Goal: Transaction & Acquisition: Book appointment/travel/reservation

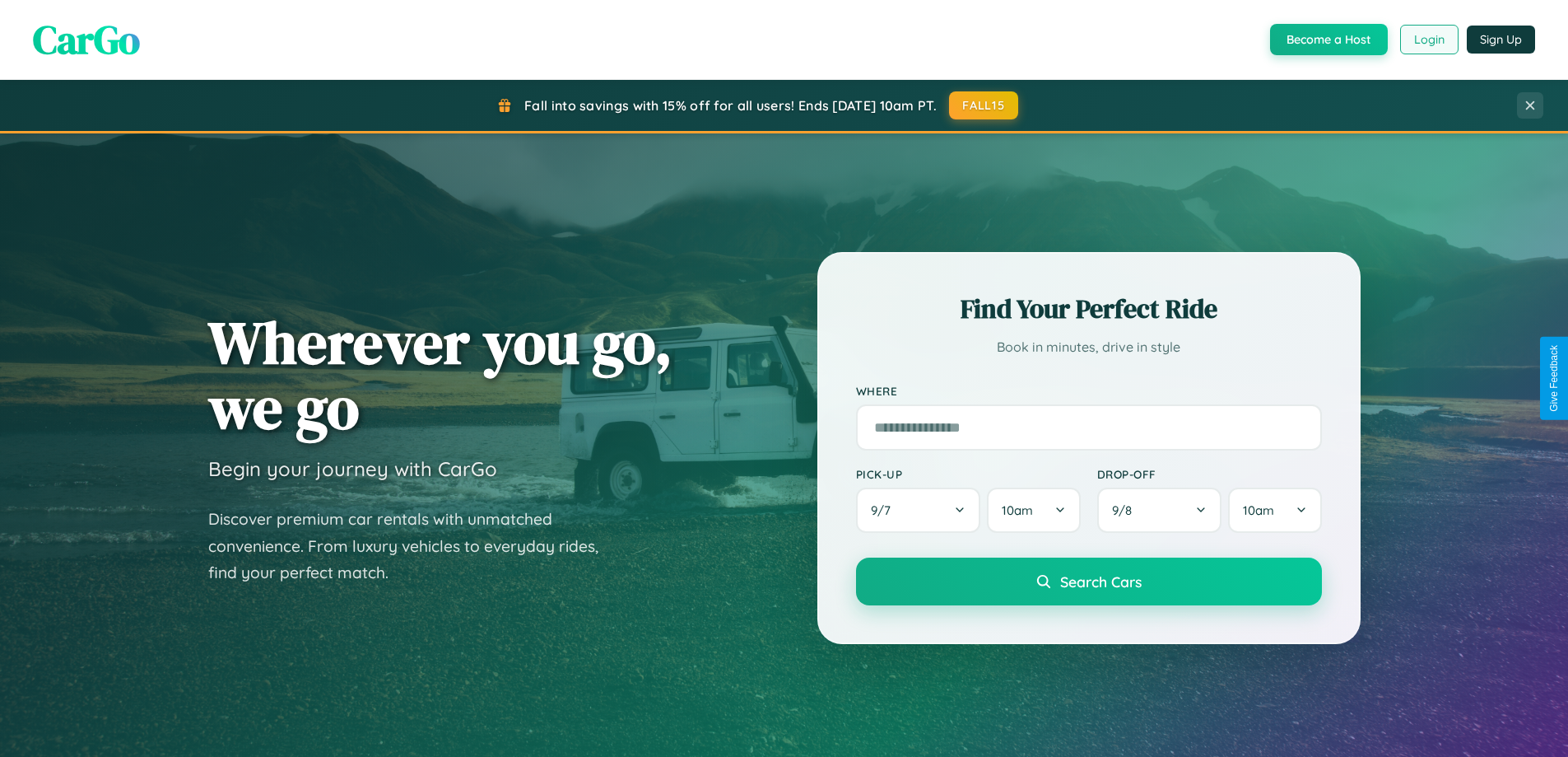
click at [1429, 39] on button "Login" at bounding box center [1430, 39] width 59 height 30
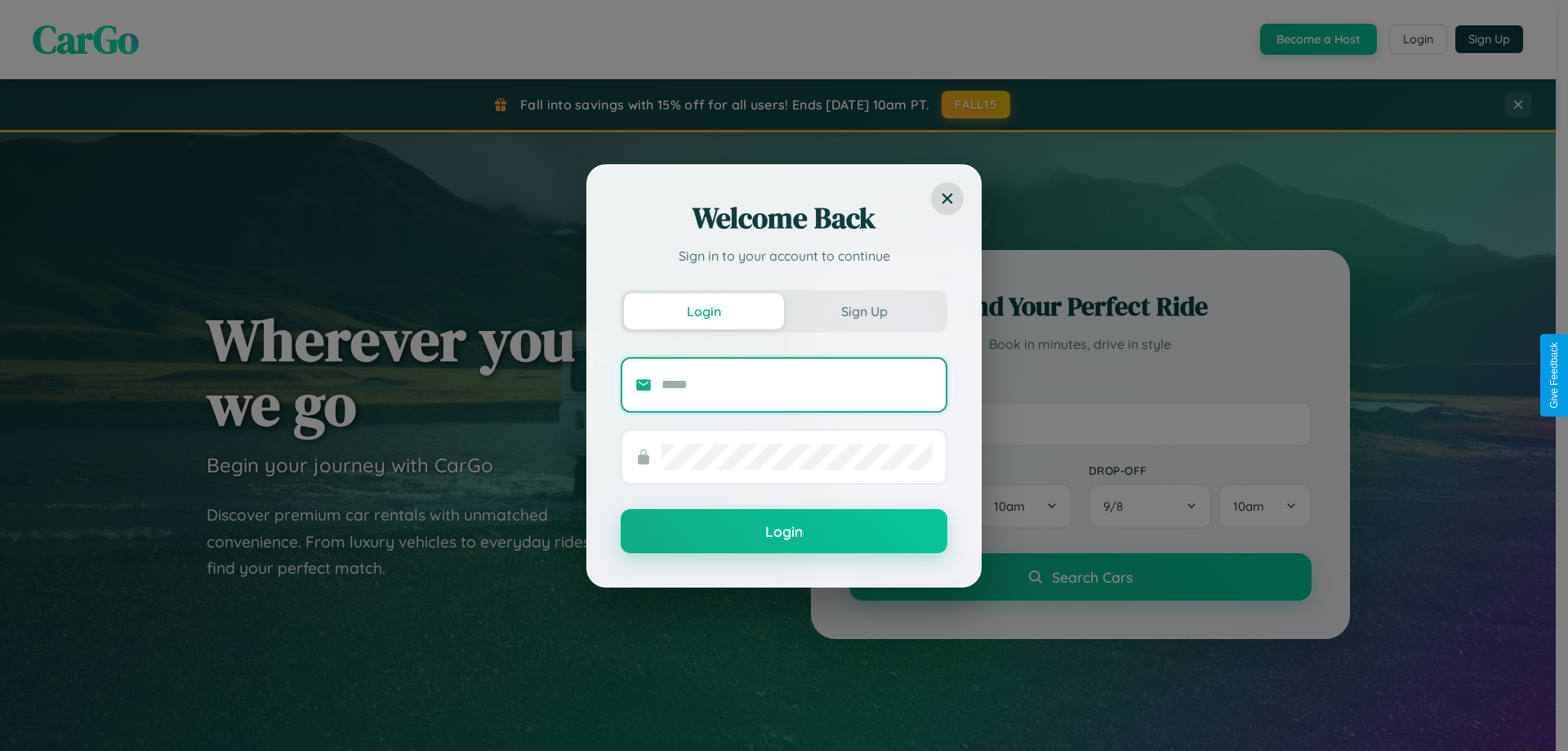
click at [797, 384] on input "text" at bounding box center [797, 385] width 271 height 26
type input "**********"
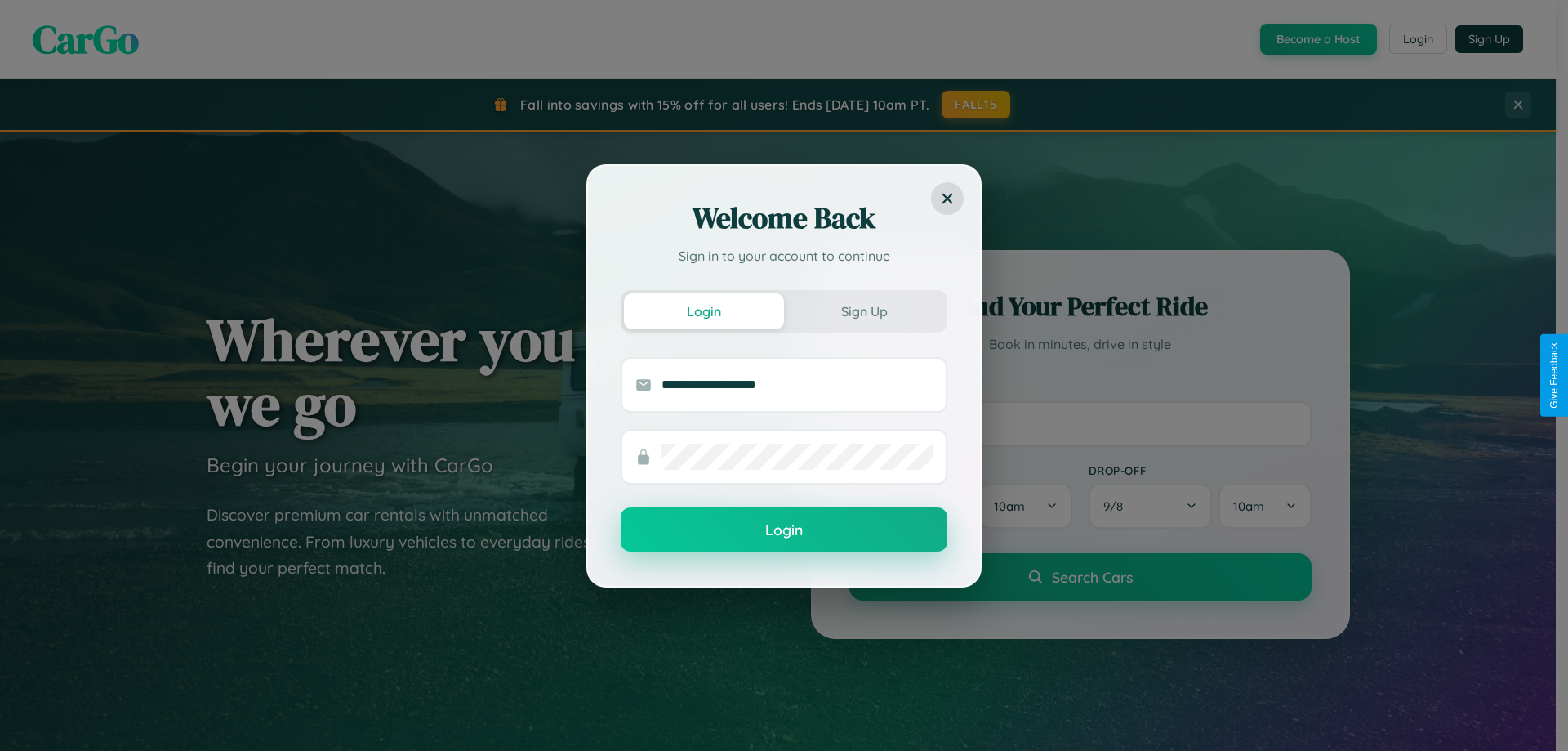
click at [784, 531] on button "Login" at bounding box center [784, 530] width 327 height 44
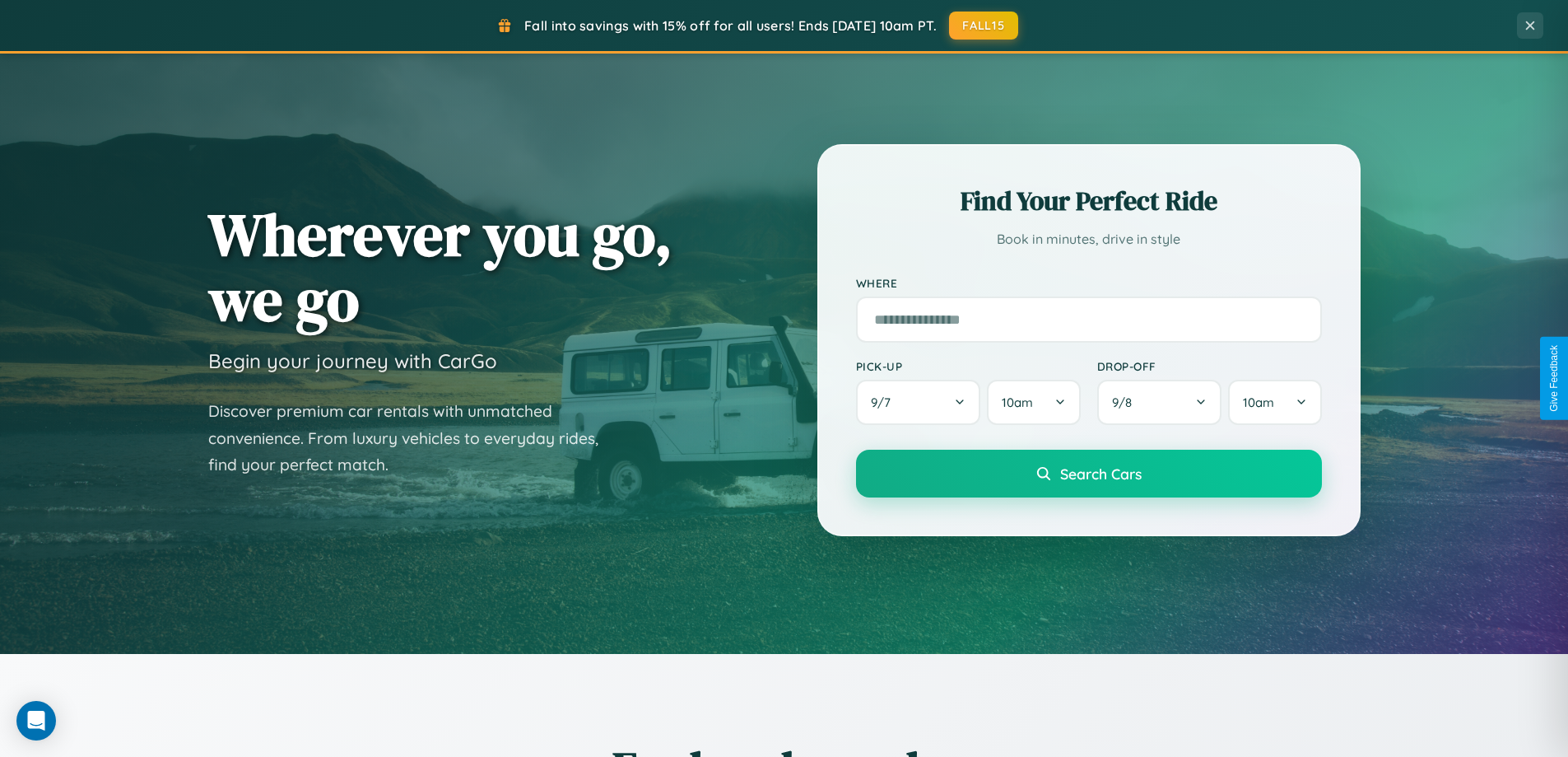
scroll to position [2646, 0]
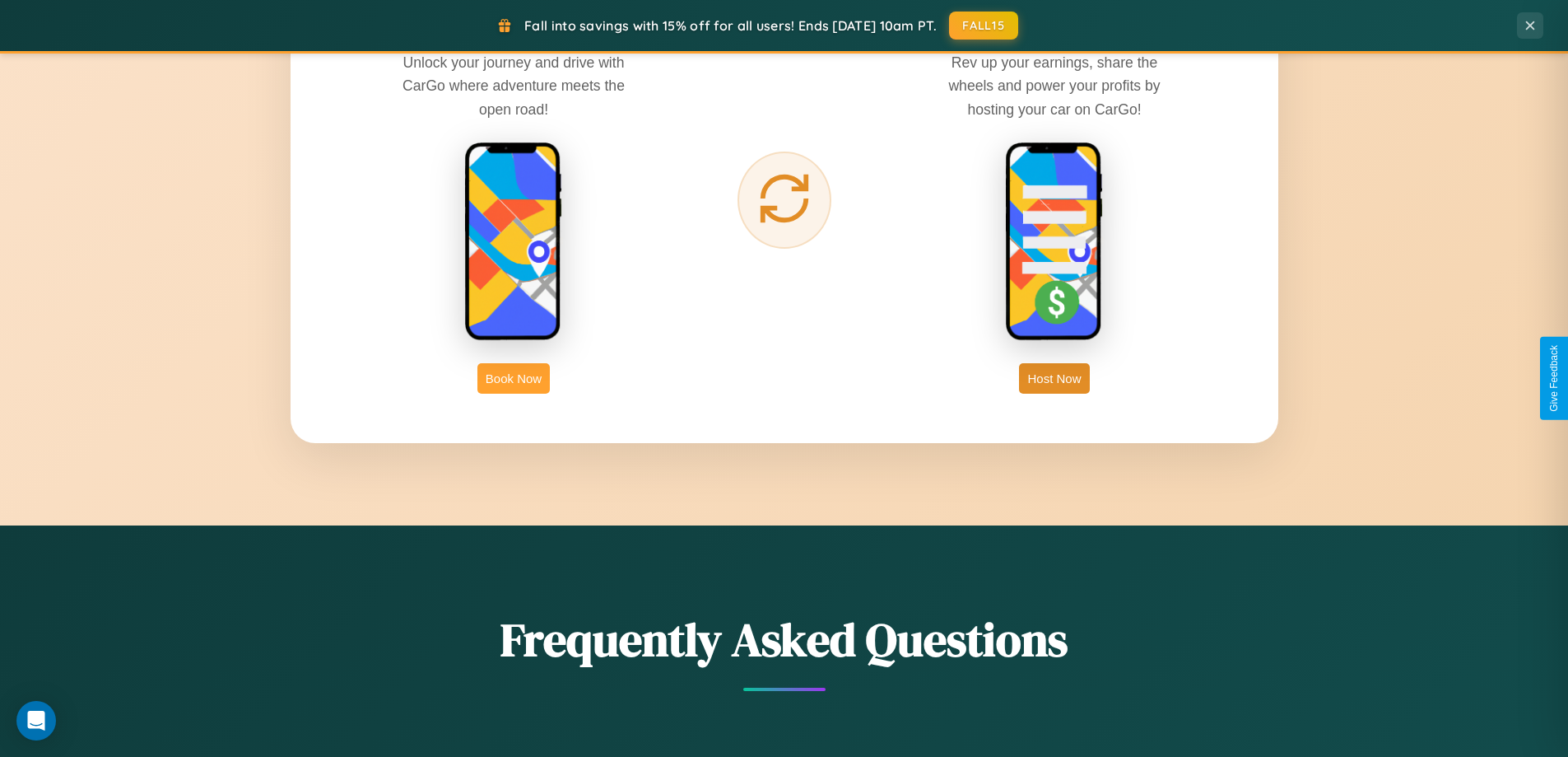
click at [513, 378] on button "Book Now" at bounding box center [513, 379] width 72 height 31
